Goal: Information Seeking & Learning: Learn about a topic

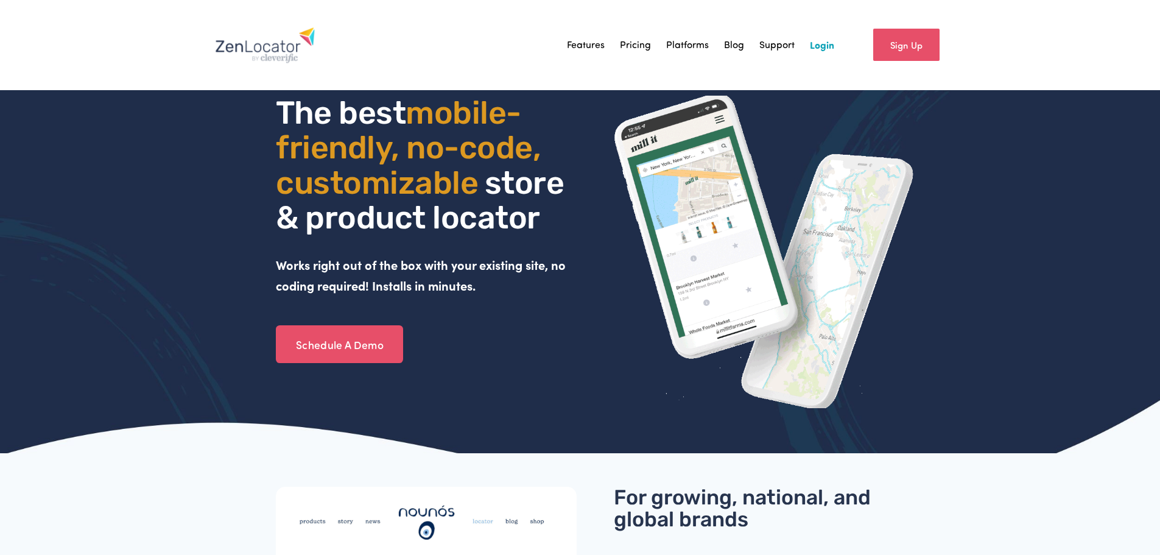
click at [601, 40] on link "Features" at bounding box center [586, 45] width 38 height 18
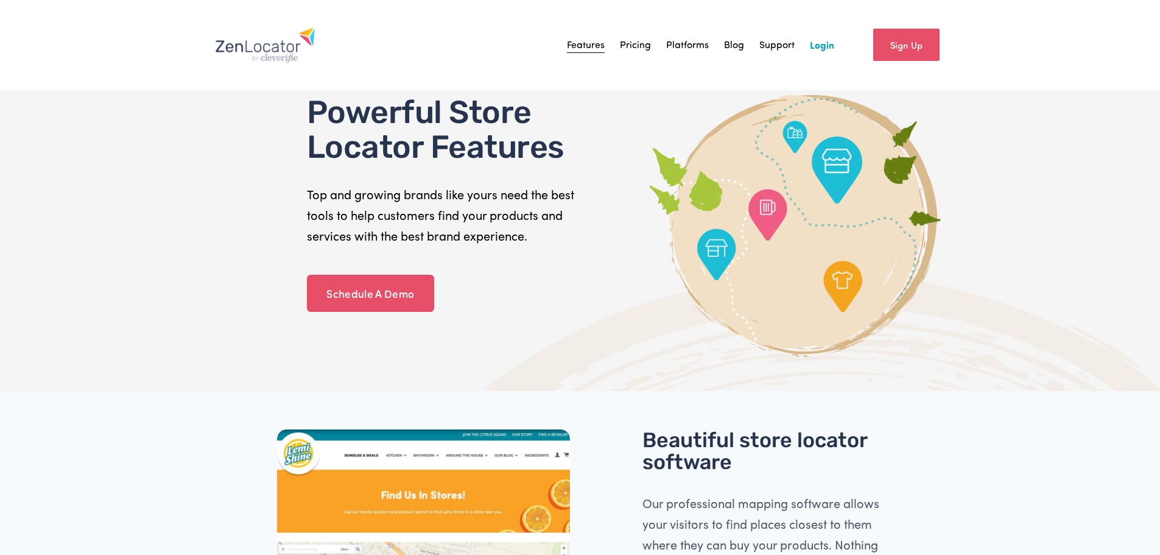
click at [691, 45] on link "Platforms" at bounding box center [687, 45] width 43 height 18
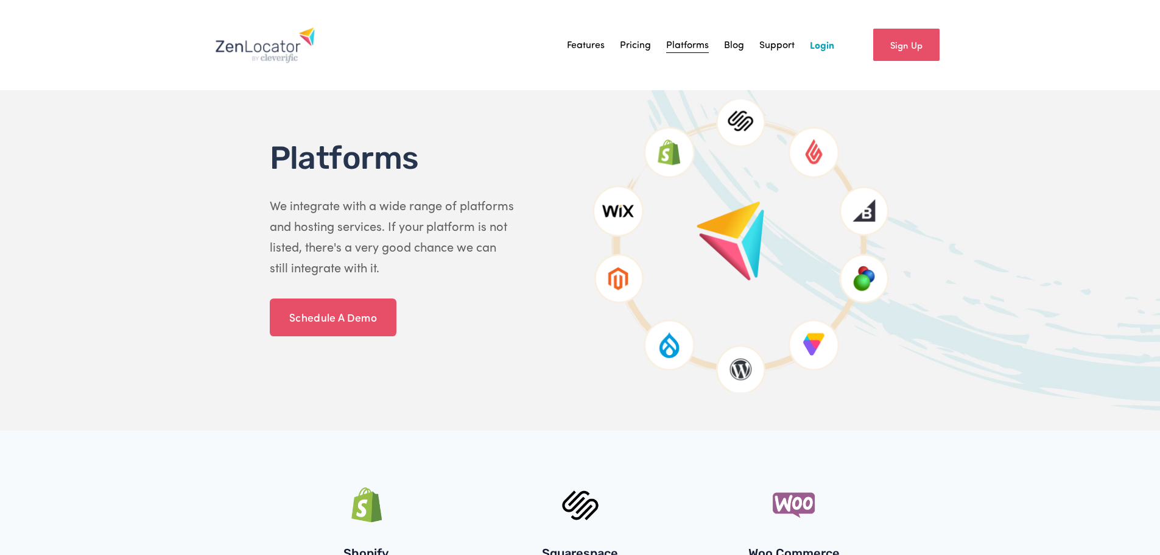
click at [648, 43] on link "Pricing" at bounding box center [635, 45] width 31 height 18
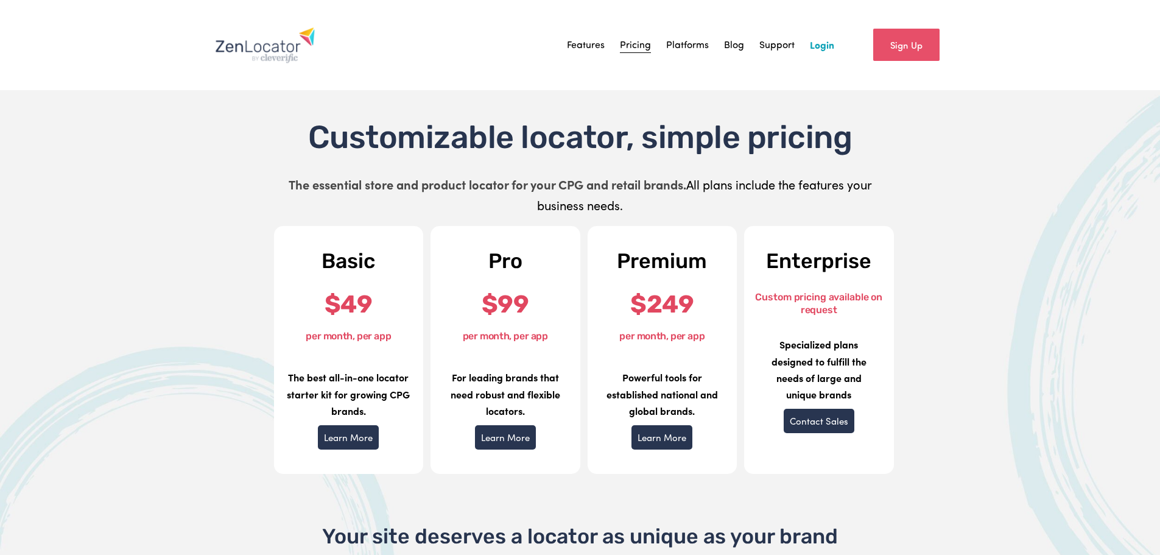
click at [660, 439] on link "Learn More" at bounding box center [662, 437] width 61 height 24
